Goal: Information Seeking & Learning: Learn about a topic

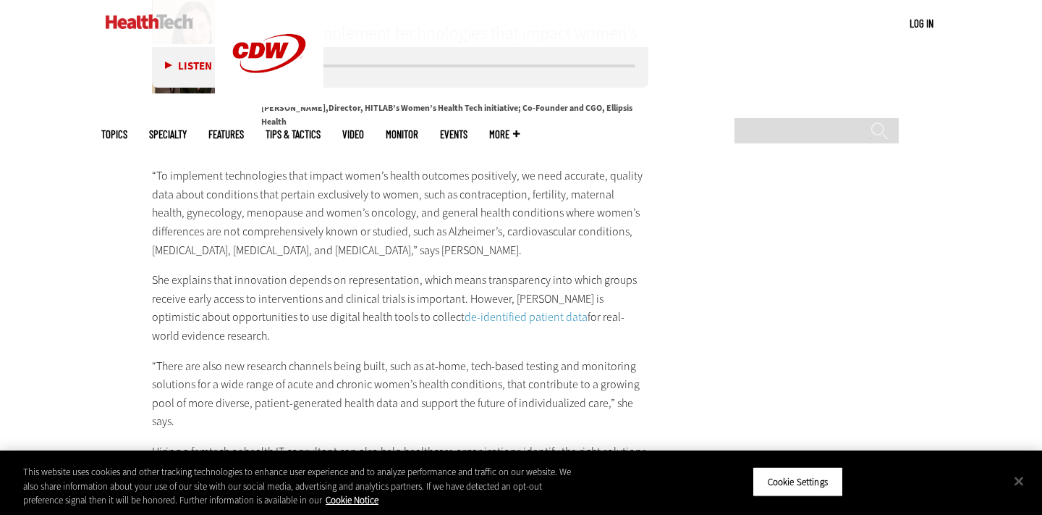
scroll to position [2574, 0]
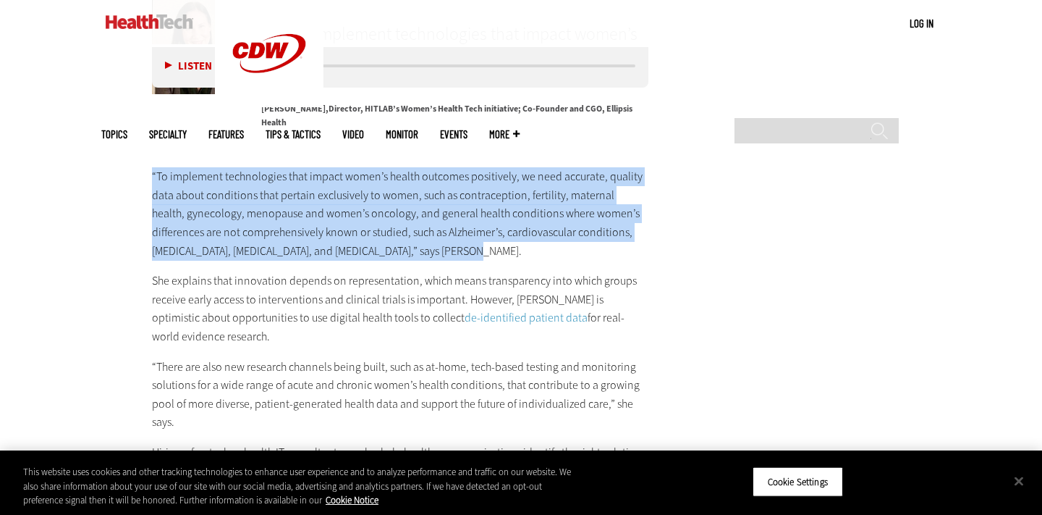
drag, startPoint x: 151, startPoint y: 153, endPoint x: 466, endPoint y: 235, distance: 326.0
click at [466, 235] on article "[DATE] Twitter Facebook LinkedIn Reddit Flipboard Email Patient-Centered Care W…" at bounding box center [385, 59] width 525 height 4173
copy p "“To implement technologies that impact women’s health outcomes positively, we n…"
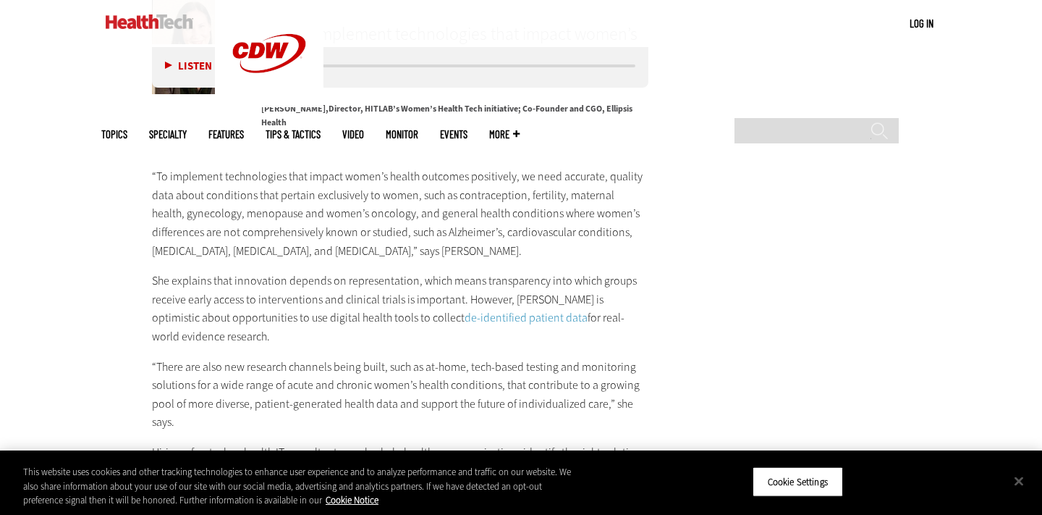
click at [552, 238] on p "“To implement technologies that impact women’s health outcomes positively, we n…" at bounding box center [400, 213] width 497 height 93
click at [709, 179] on main "Home » Patient-Centered Care Close New AI Research From CDW See how IT leaders …" at bounding box center [521, 42] width 840 height 4249
click at [428, 358] on p "“There are also new research channels being built, such as at-home, tech-based …" at bounding box center [400, 395] width 497 height 74
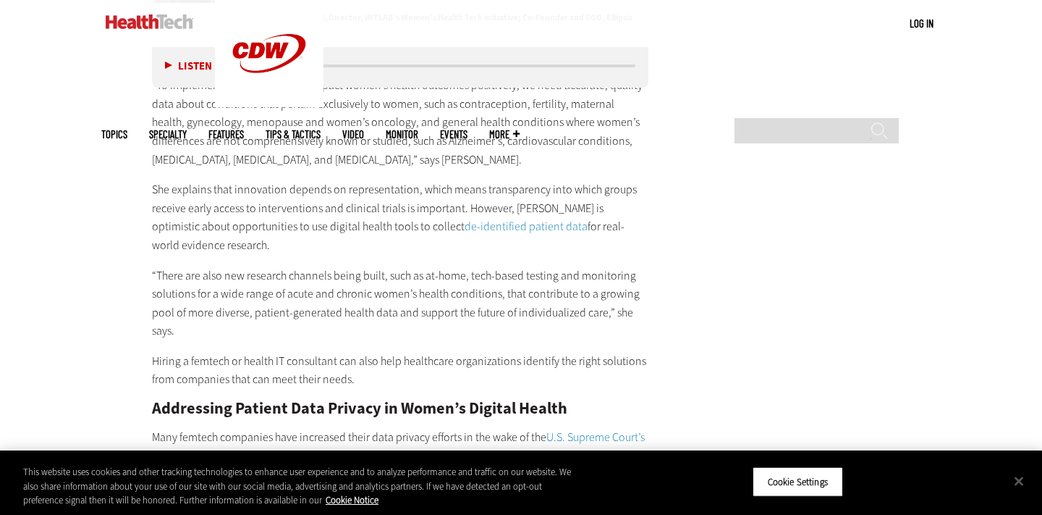
scroll to position [2666, 0]
drag, startPoint x: 463, startPoint y: 186, endPoint x: 468, endPoint y: 221, distance: 35.1
click at [468, 221] on p "She explains that innovation depends on representation, which means transparenc…" at bounding box center [400, 216] width 497 height 74
click at [427, 234] on p "She explains that innovation depends on representation, which means transparenc…" at bounding box center [400, 216] width 497 height 74
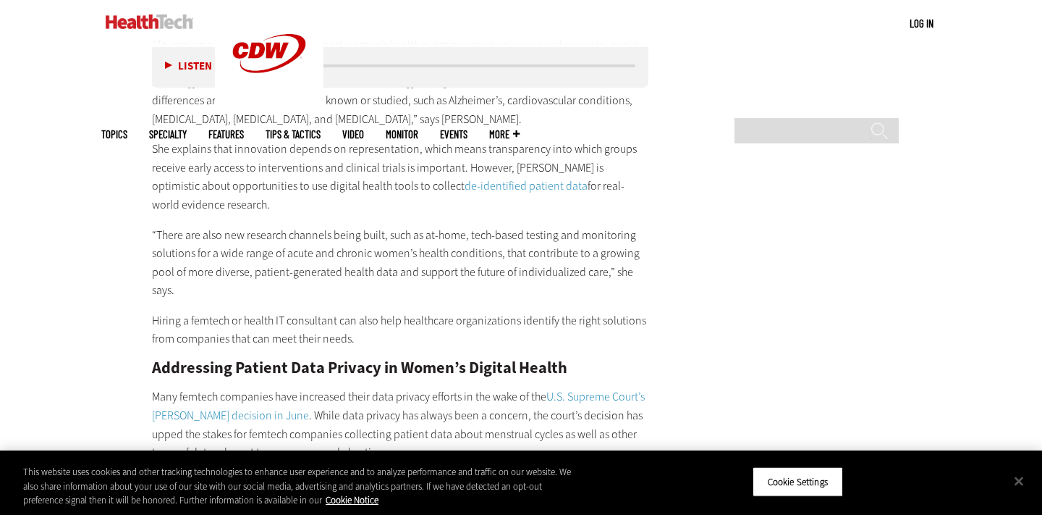
scroll to position [2708, 0]
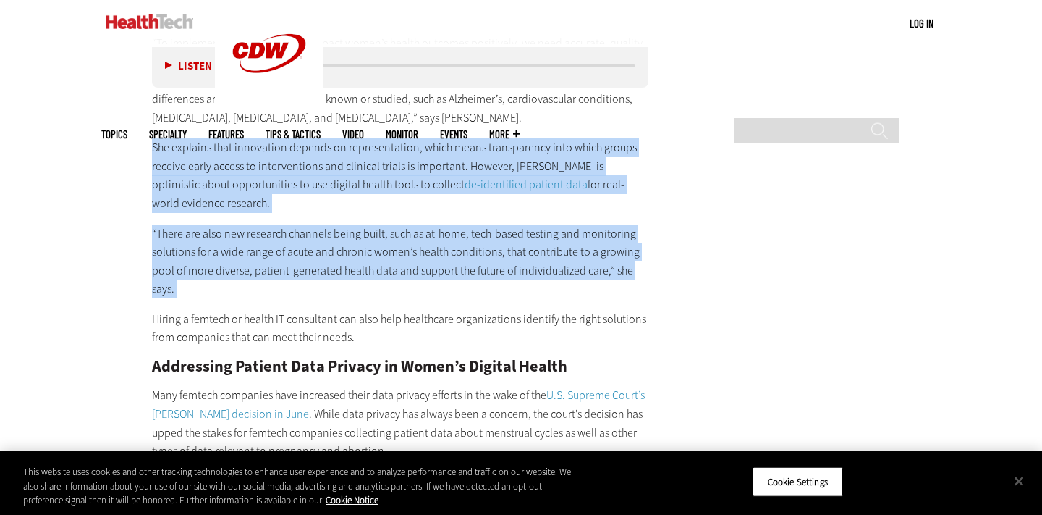
drag, startPoint x: 153, startPoint y: 127, endPoint x: 214, endPoint y: 280, distance: 164.4
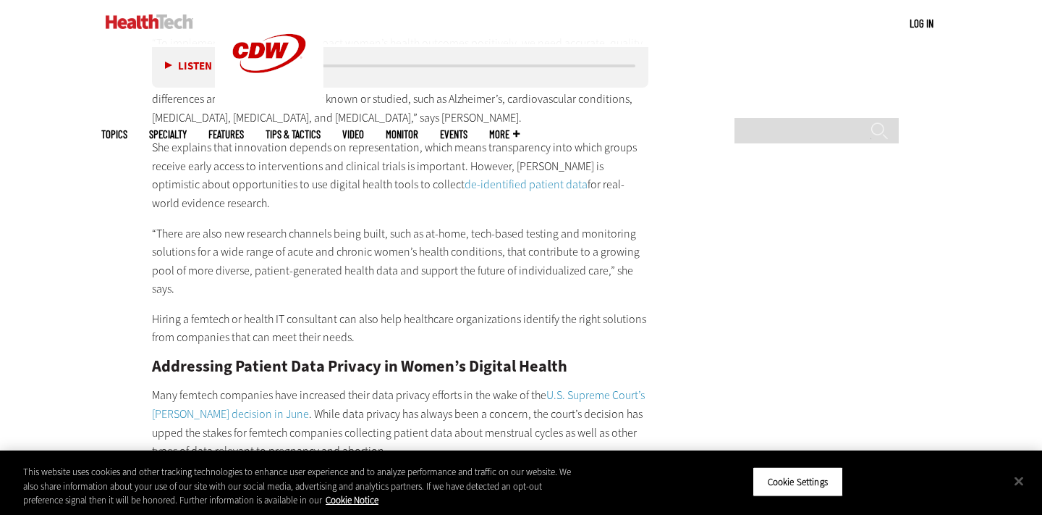
drag, startPoint x: 152, startPoint y: 127, endPoint x: 198, endPoint y: 180, distance: 69.8
click at [198, 180] on p "She explains that innovation depends on representation, which means transparenc…" at bounding box center [400, 175] width 497 height 74
copy p "She explains that innovation depends on representation, which means transparenc…"
click at [304, 224] on p "“There are also new research channels being built, such as at-home, tech-based …" at bounding box center [400, 261] width 497 height 74
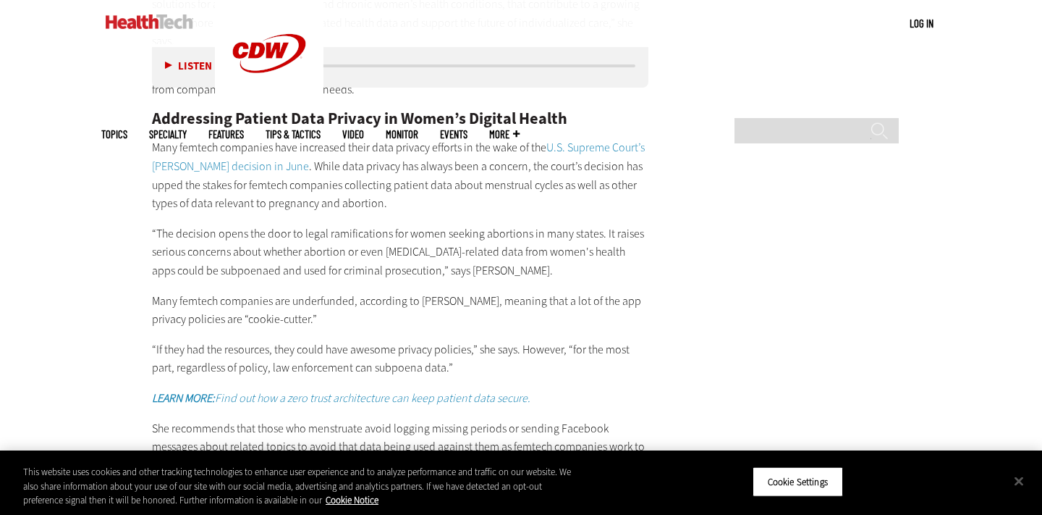
scroll to position [2960, 0]
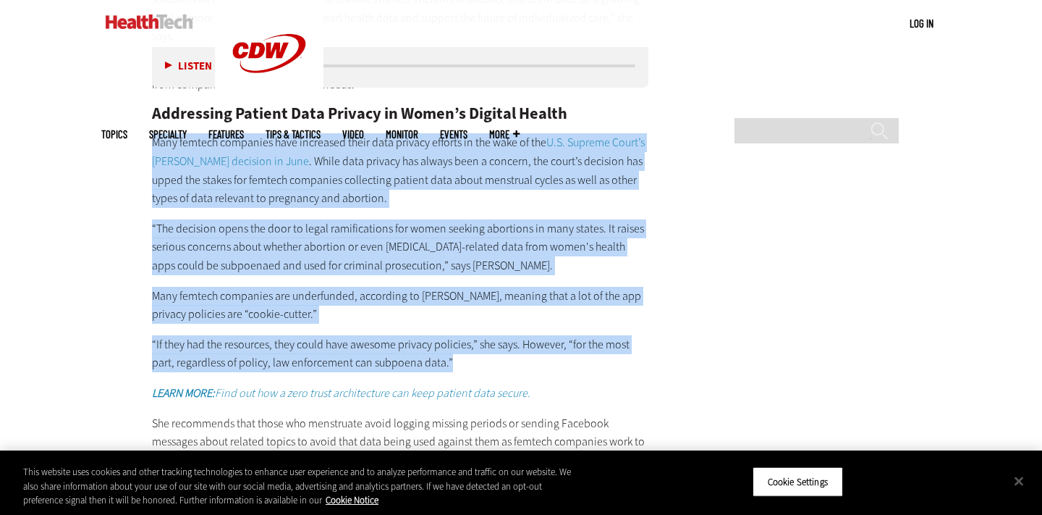
drag, startPoint x: 154, startPoint y: 121, endPoint x: 443, endPoint y: 355, distance: 371.5
click at [443, 355] on div "“To implement technologies that impact women’s health outcomes positively, we n…" at bounding box center [400, 487] width 497 height 1413
copy div "Many femtech companies have increased their data privacy efforts in the wake of…"
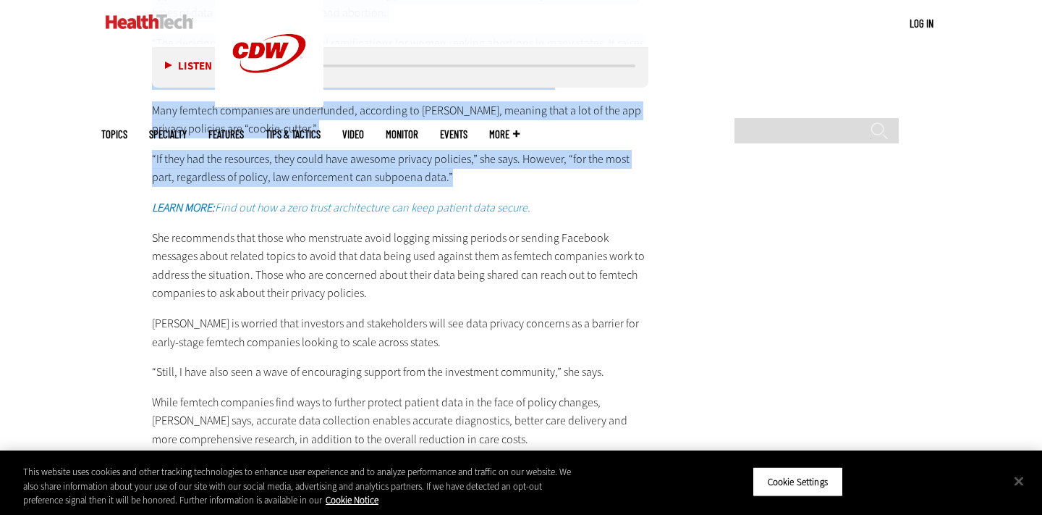
scroll to position [3147, 0]
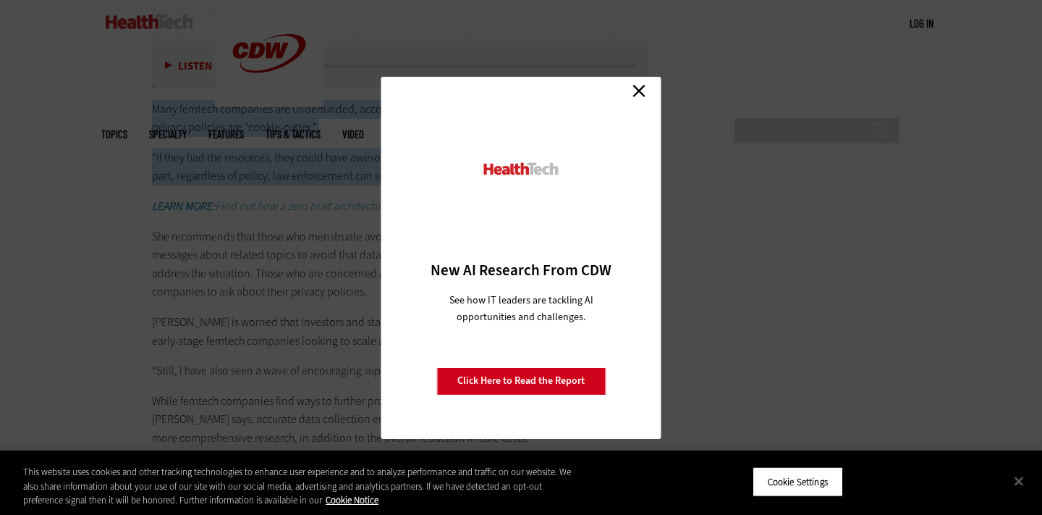
click at [638, 83] on link "Close" at bounding box center [639, 91] width 22 height 22
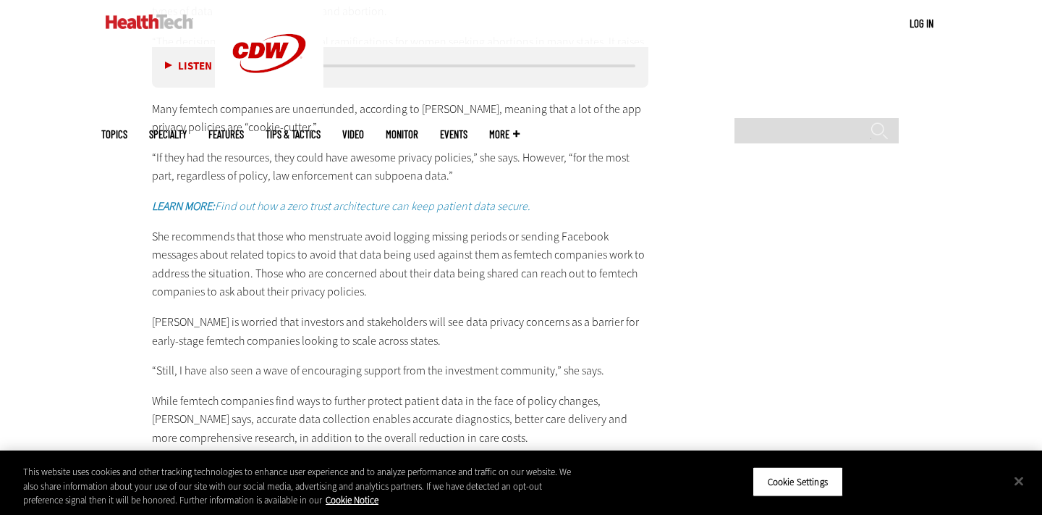
click at [359, 327] on p "[PERSON_NAME] is worried that investors and stakeholders will see data privacy …" at bounding box center [400, 331] width 497 height 37
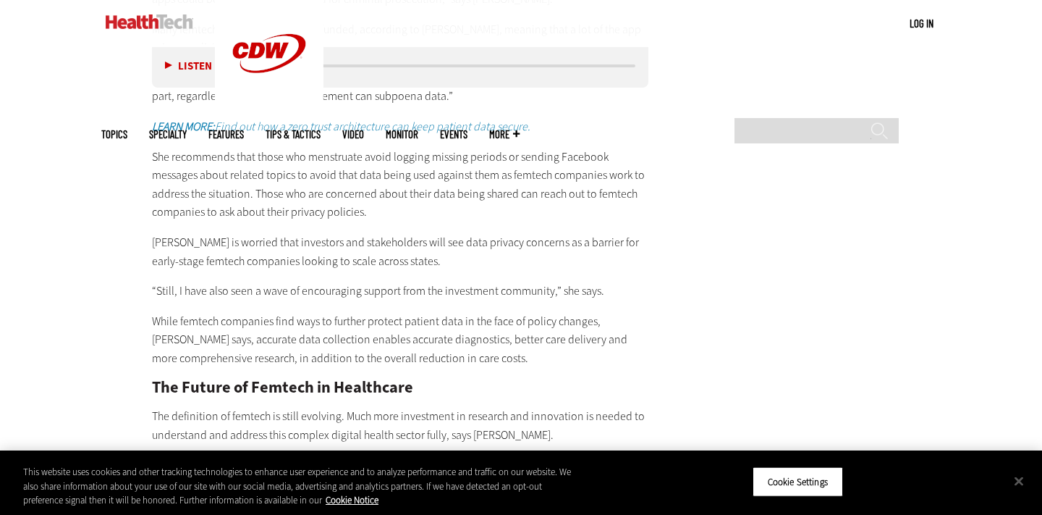
scroll to position [3227, 0]
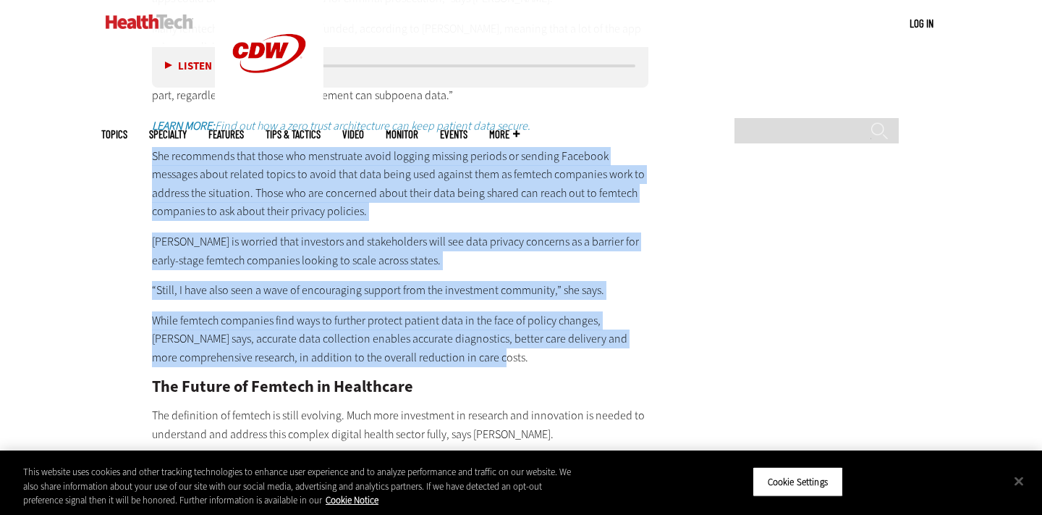
drag, startPoint x: 153, startPoint y: 138, endPoint x: 442, endPoint y: 343, distance: 354.5
click at [442, 343] on div "“To implement technologies that impact women’s health outcomes positively, we n…" at bounding box center [400, 220] width 497 height 1413
copy div "She recommends that those who menstruate avoid logging missing periods or sendi…"
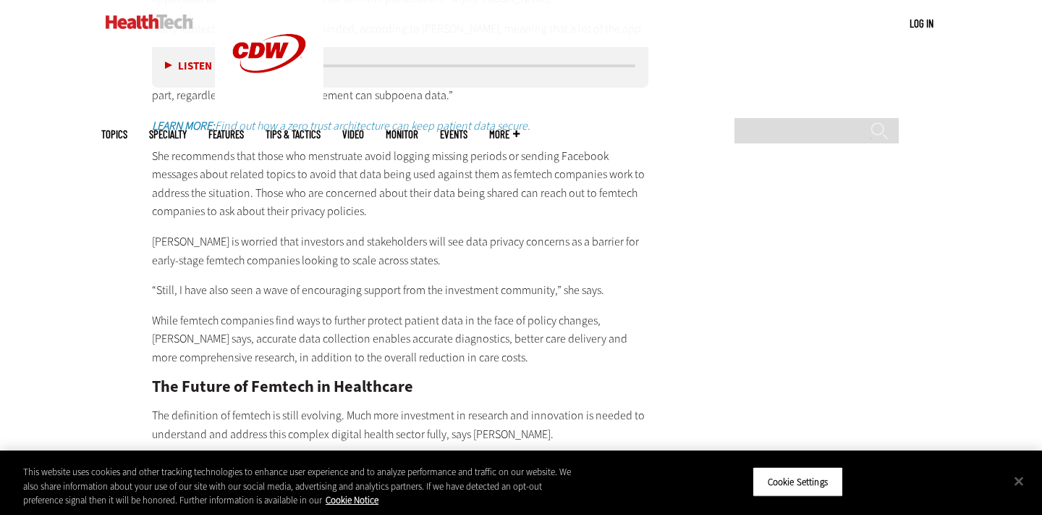
click at [476, 349] on div "“To implement technologies that impact women’s health outcomes positively, we n…" at bounding box center [400, 220] width 497 height 1413
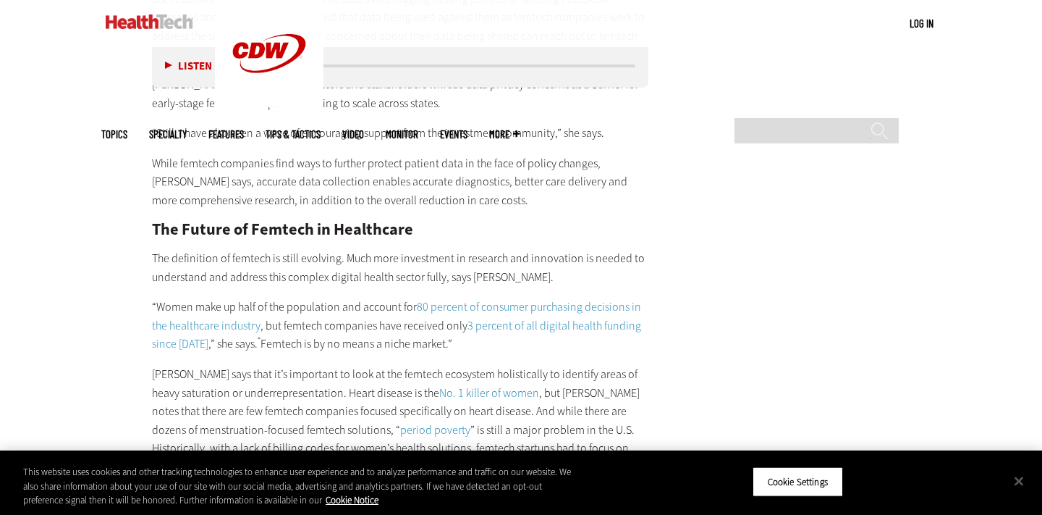
scroll to position [3397, 0]
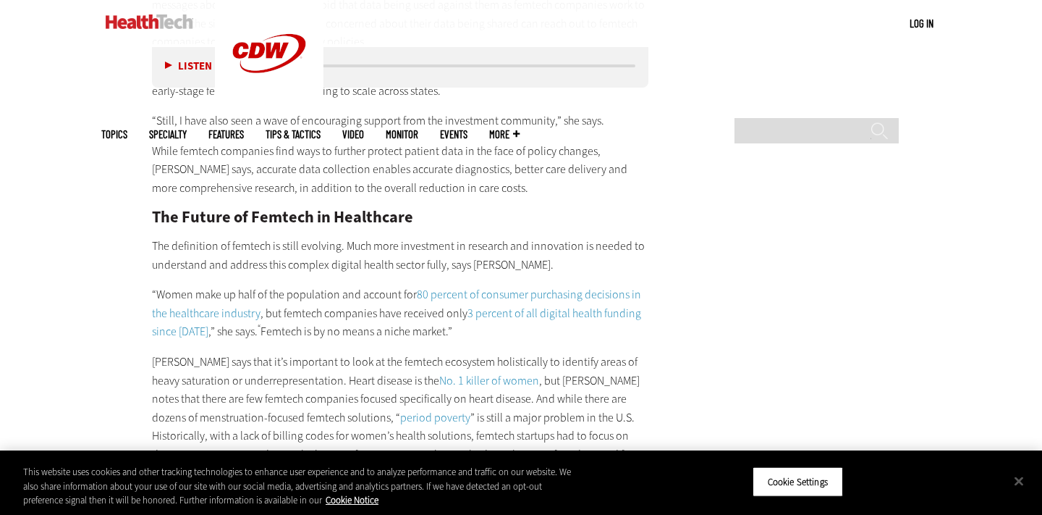
click at [352, 321] on p "“Women make up half of the population and account for 80 percent of consumer pu…" at bounding box center [400, 313] width 497 height 56
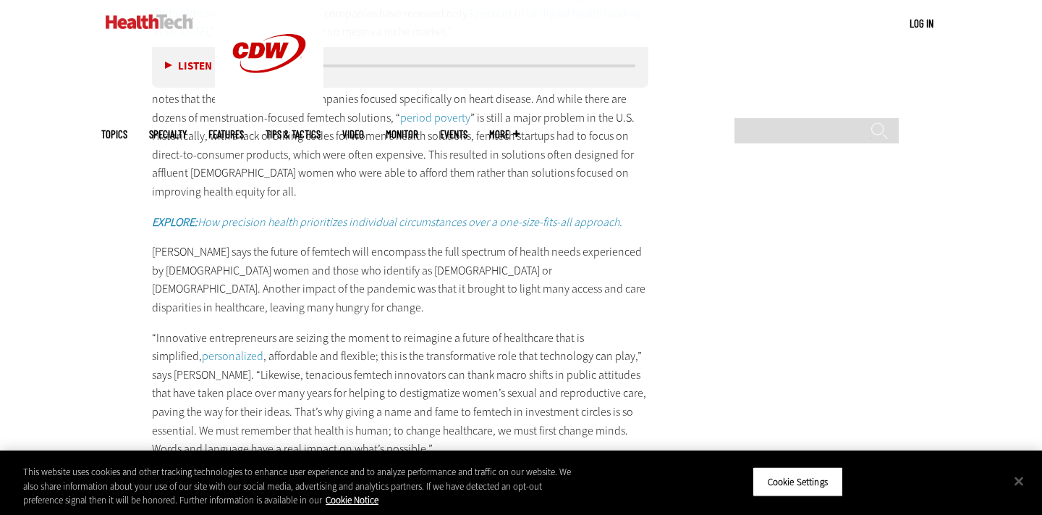
scroll to position [3575, 0]
